Goal: Information Seeking & Learning: Compare options

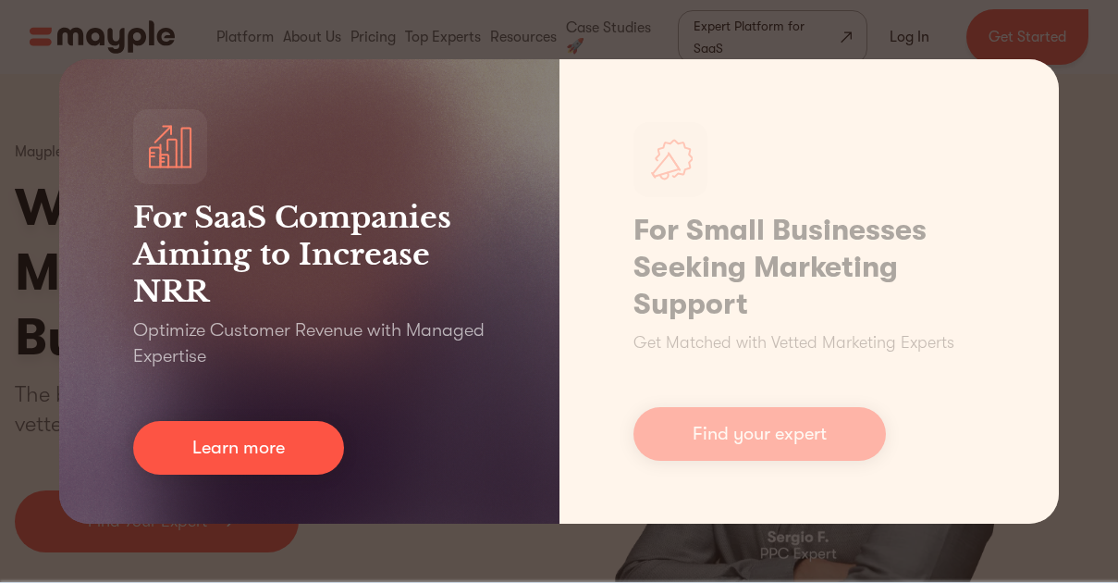
click at [80, 181] on div "For SaaS Companies Aiming to Increase NRR Optimize Customer Revenue with Manage…" at bounding box center [309, 291] width 500 height 464
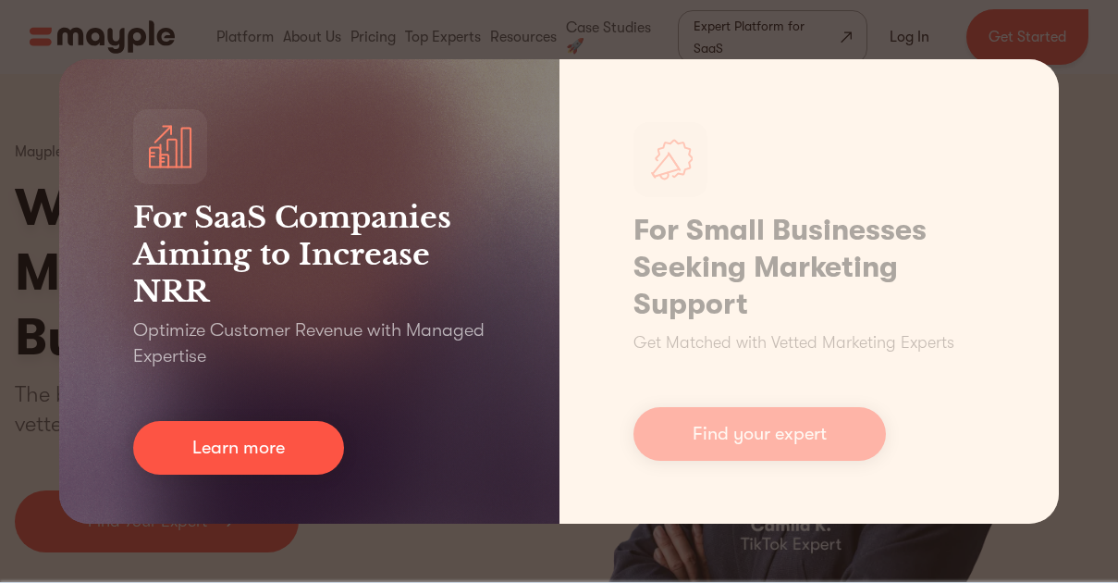
click at [509, 520] on div "For SaaS Companies Aiming to Increase NRR Optimize Customer Revenue with Manage…" at bounding box center [309, 291] width 500 height 464
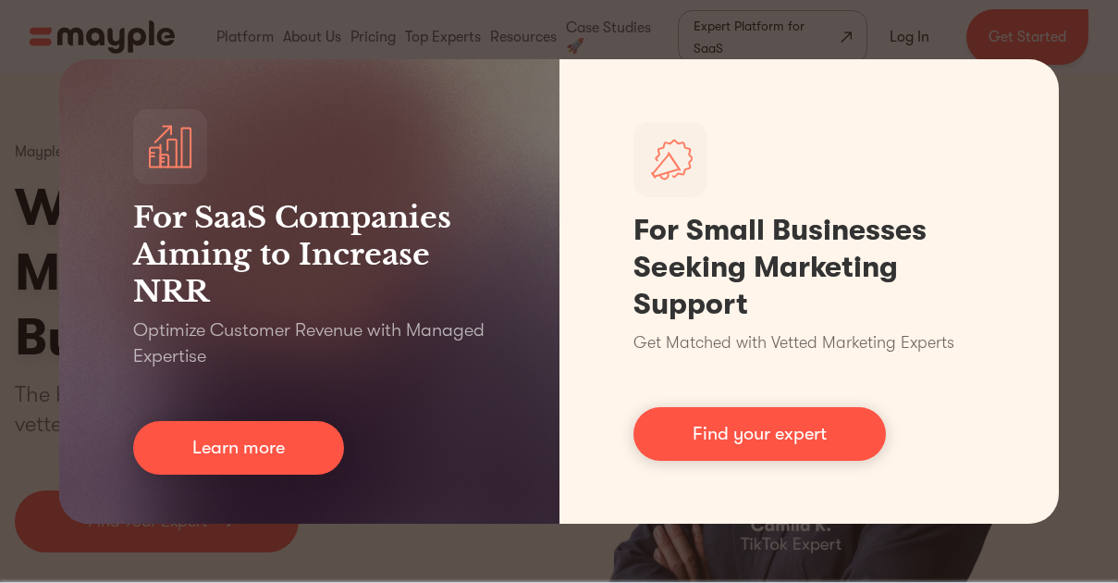
click at [465, 549] on div "For SaaS Companies Aiming to Increase NRR Optimize Customer Revenue with Manage…" at bounding box center [559, 291] width 1118 height 583
click at [1063, 97] on div "For SaaS Companies Aiming to Increase NRR Optimize Customer Revenue with Manage…" at bounding box center [559, 291] width 1118 height 583
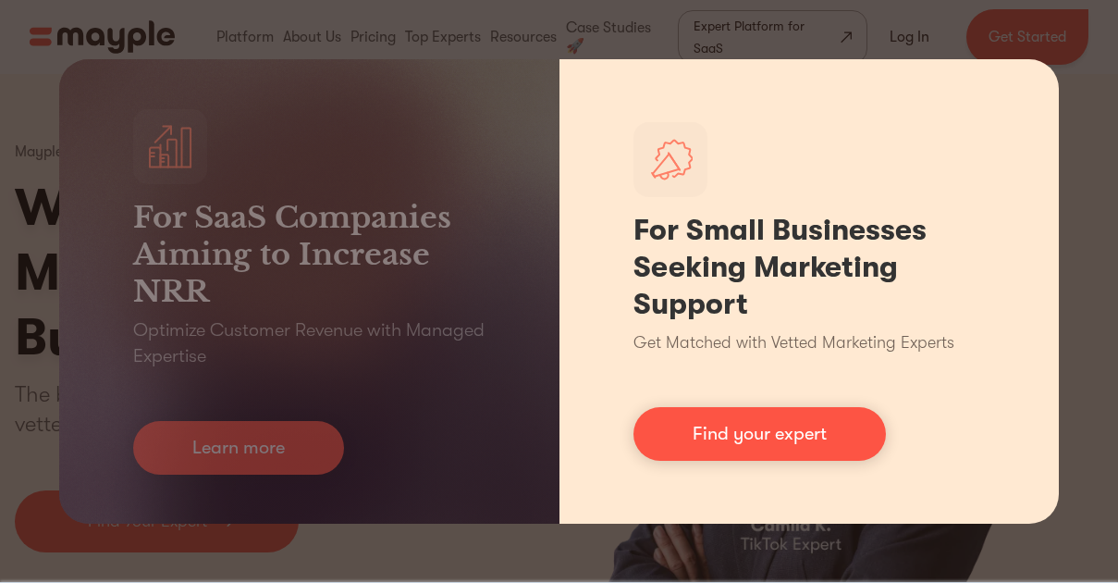
click at [1022, 72] on div "For Small Businesses Seeking Marketing Support Get Matched with Vetted Marketin…" at bounding box center [810, 291] width 500 height 464
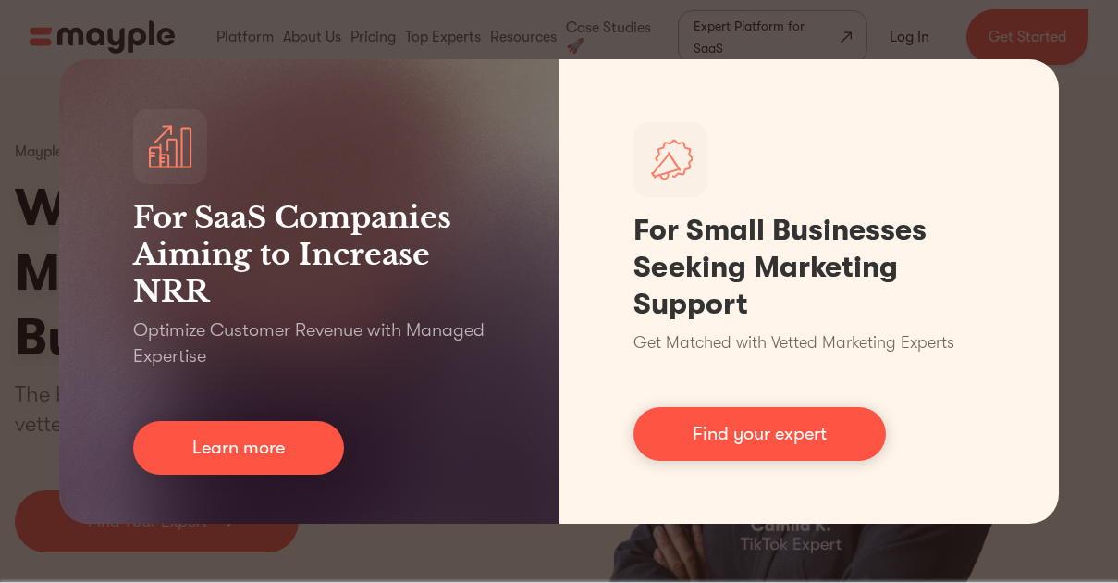
click at [1049, 65] on div "For SaaS Companies Aiming to Increase NRR Optimize Customer Revenue with Manage…" at bounding box center [559, 291] width 1118 height 583
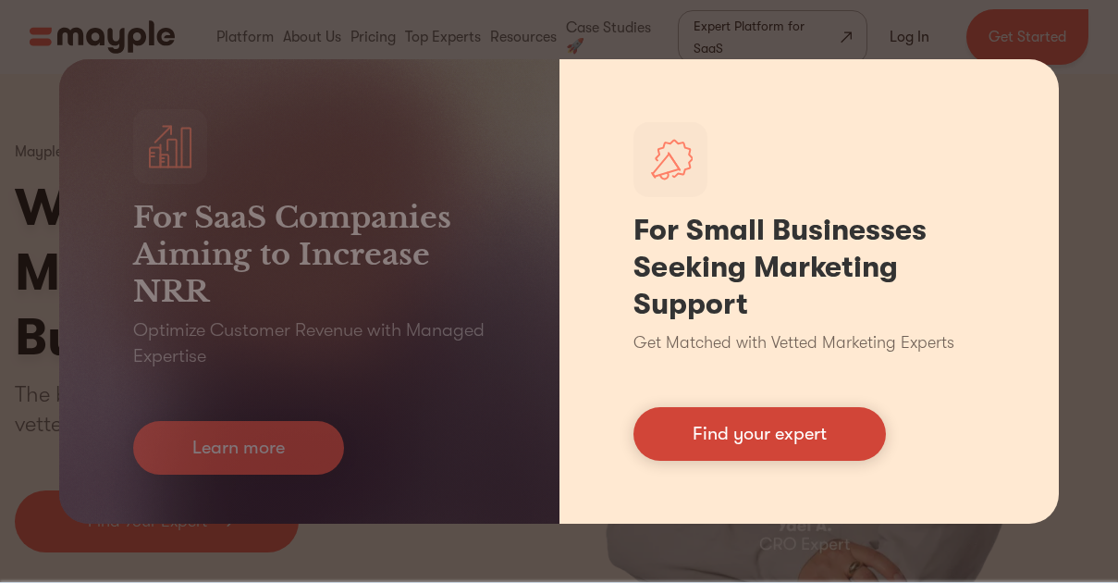
click at [802, 438] on link "Find your expert" at bounding box center [760, 434] width 253 height 54
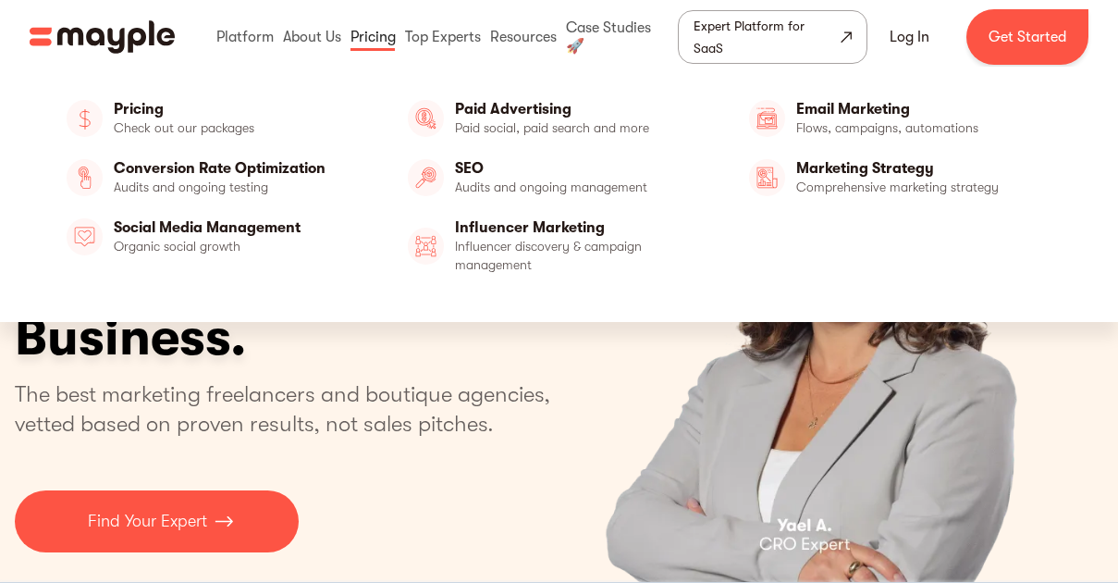
click at [375, 43] on link at bounding box center [373, 36] width 55 height 59
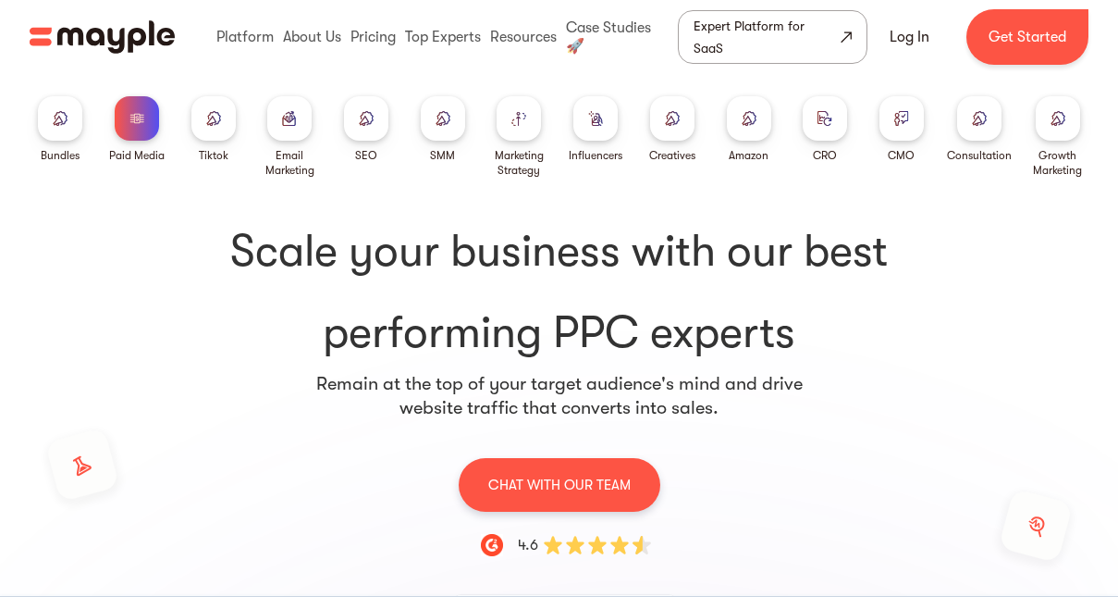
click at [665, 130] on div at bounding box center [672, 118] width 44 height 44
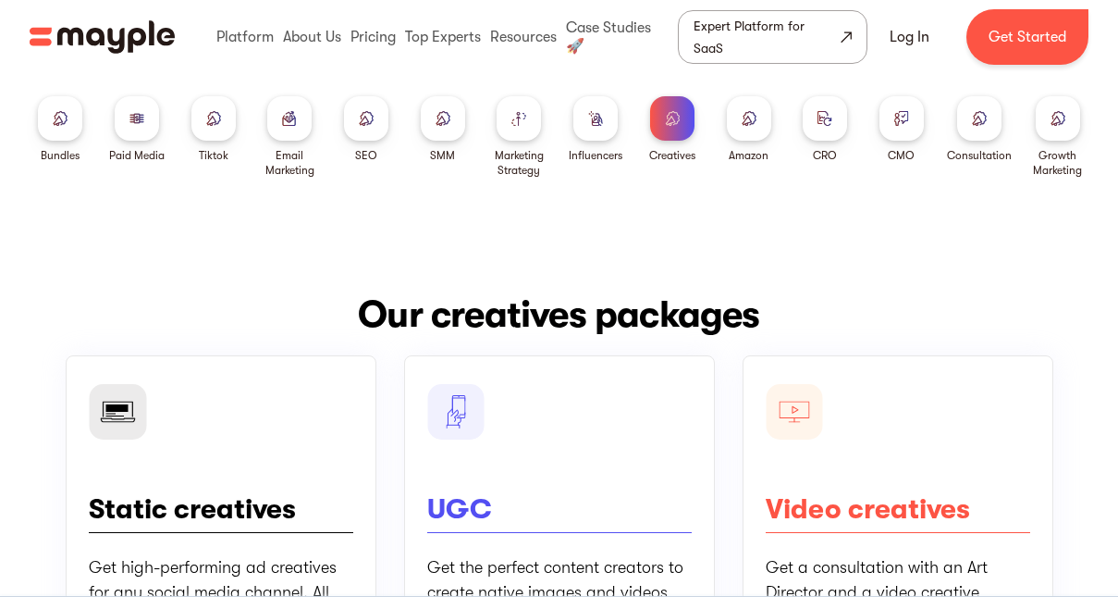
click at [441, 122] on img at bounding box center [443, 118] width 15 height 14
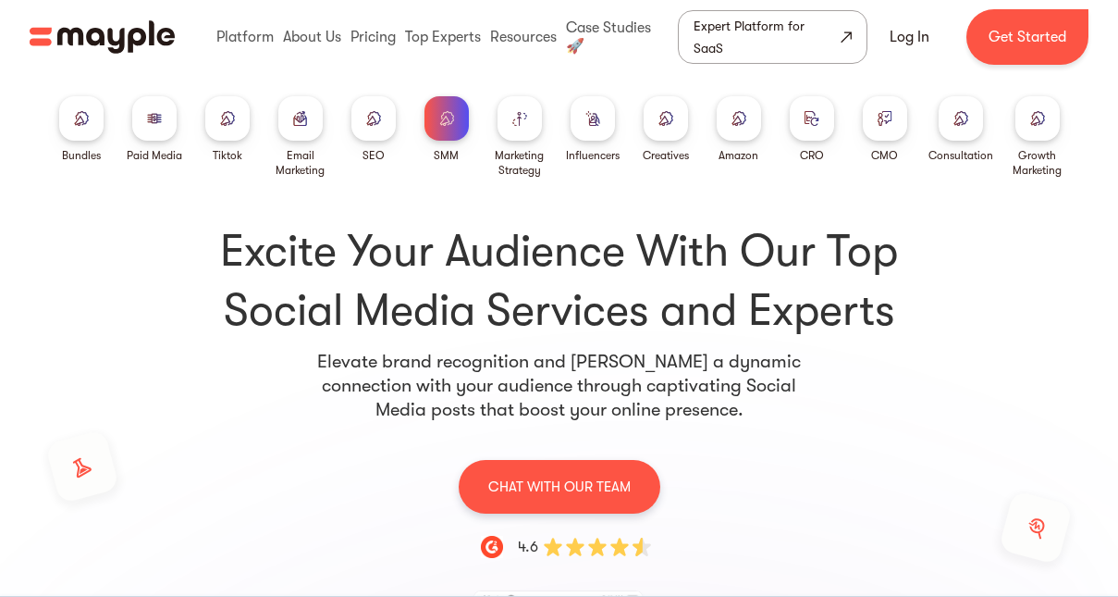
click at [746, 123] on img at bounding box center [739, 118] width 15 height 14
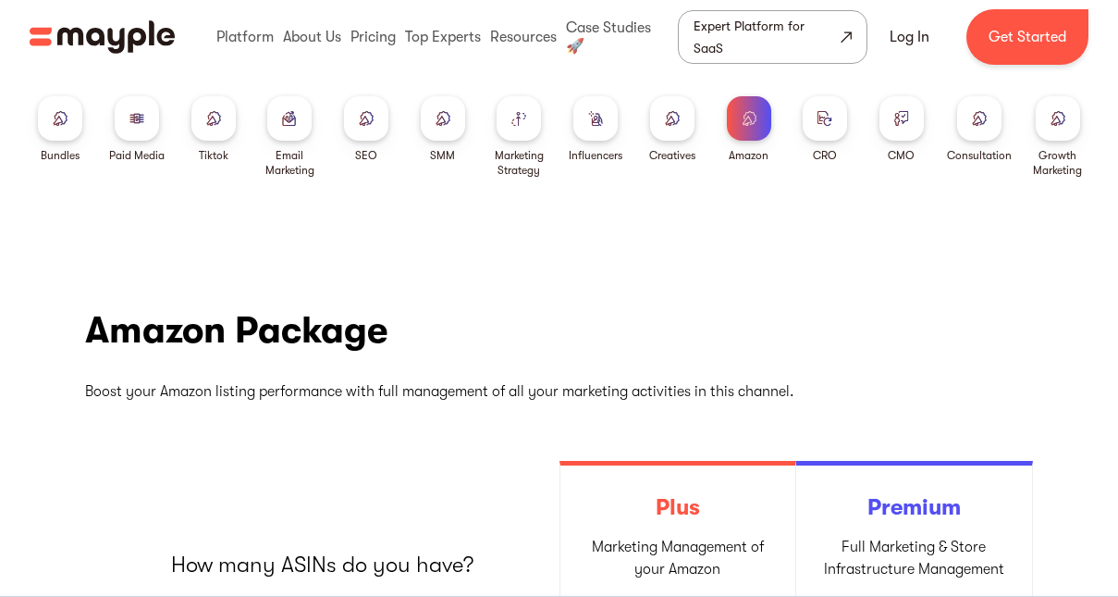
click at [1062, 137] on div at bounding box center [1058, 118] width 44 height 44
